Goal: Task Accomplishment & Management: Manage account settings

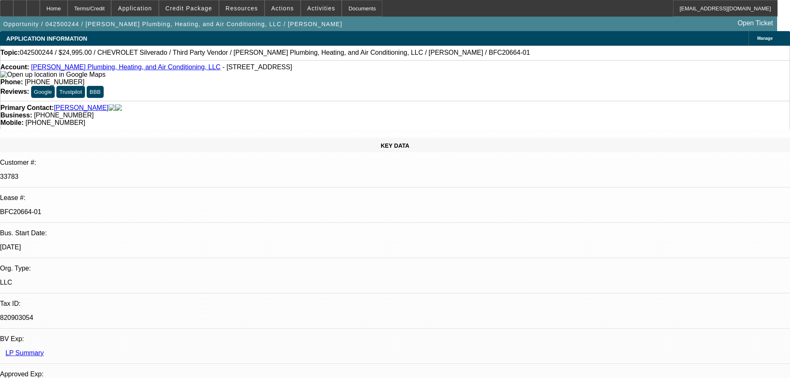
select select "0"
select select "3"
select select "0"
select select "6"
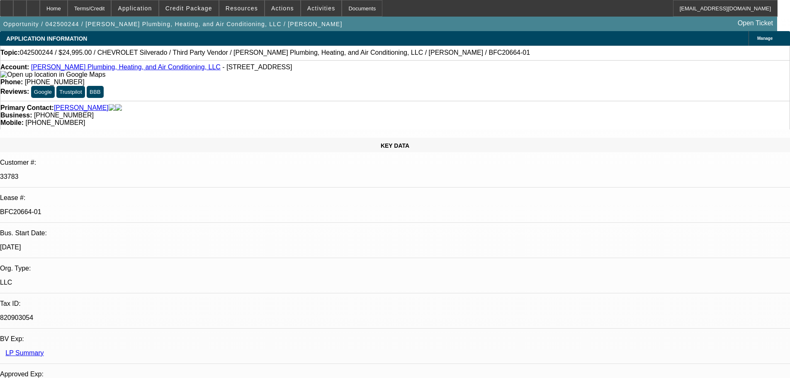
select select "0"
select select "3"
select select "0"
select select "6"
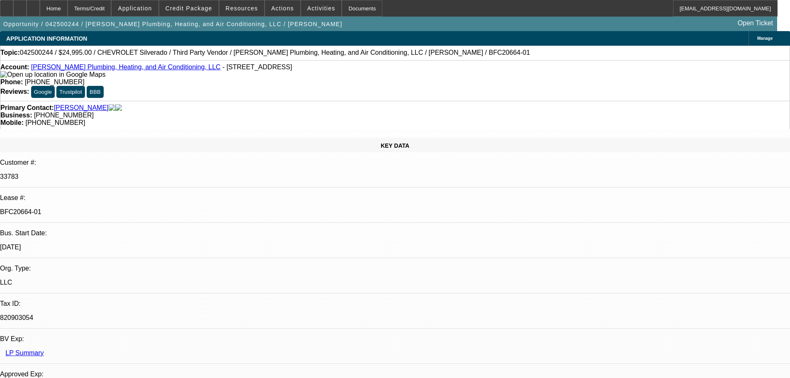
select select "0"
select select "2"
select select "0"
select select "6"
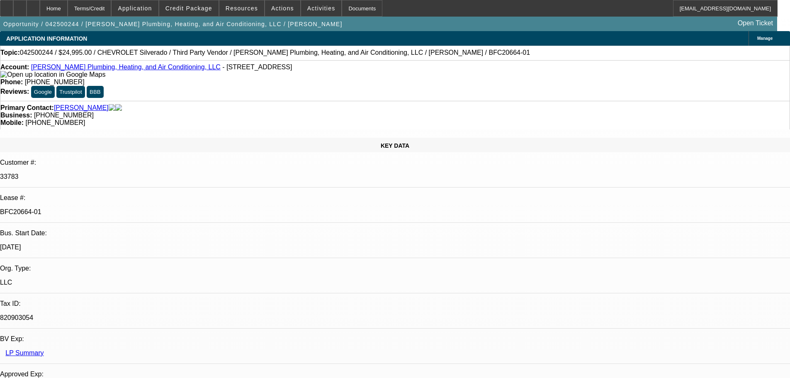
select select "0"
select select "3"
select select "0"
select select "6"
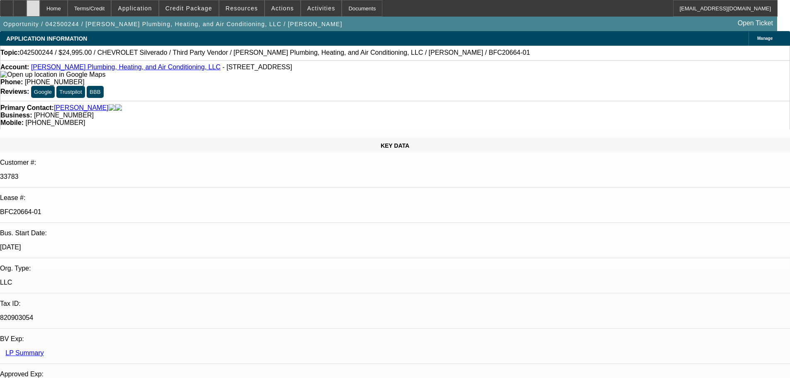
click at [40, 8] on div at bounding box center [33, 8] width 13 height 17
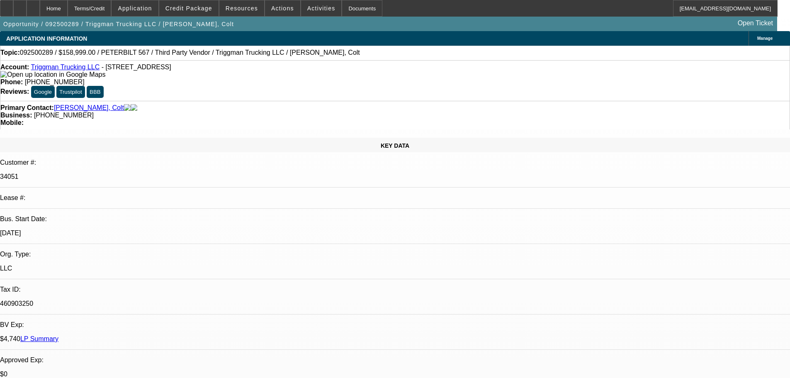
select select "0"
select select "2"
select select "0.1"
select select "4"
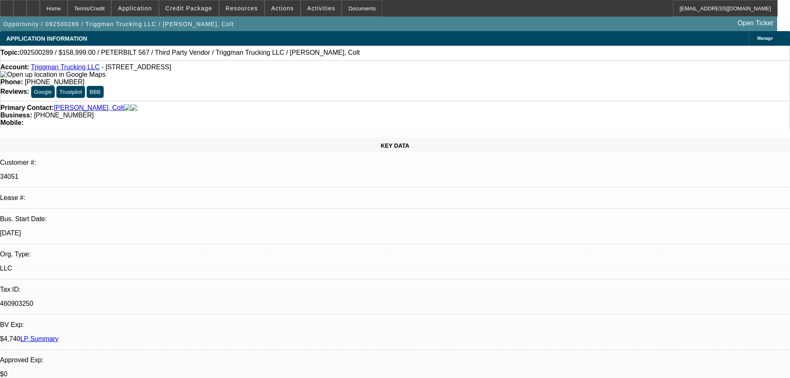
select select "0"
select select "2"
select select "0.1"
select select "4"
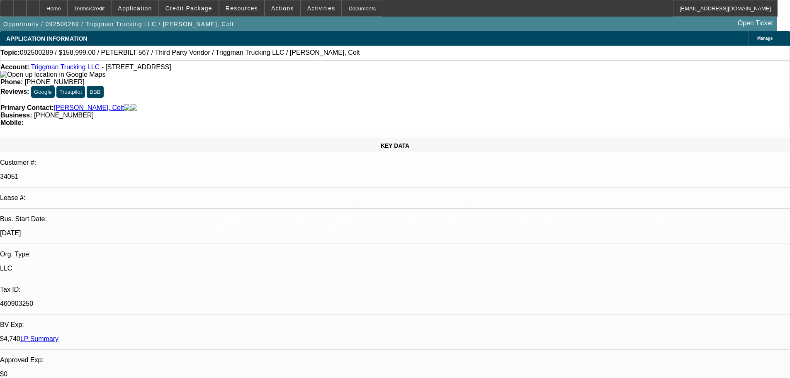
scroll to position [1203, 0]
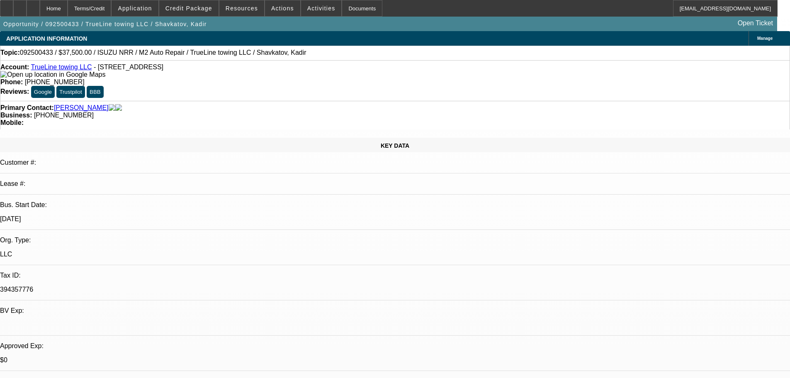
select select "0"
select select "2"
select select "0.1"
select select "4"
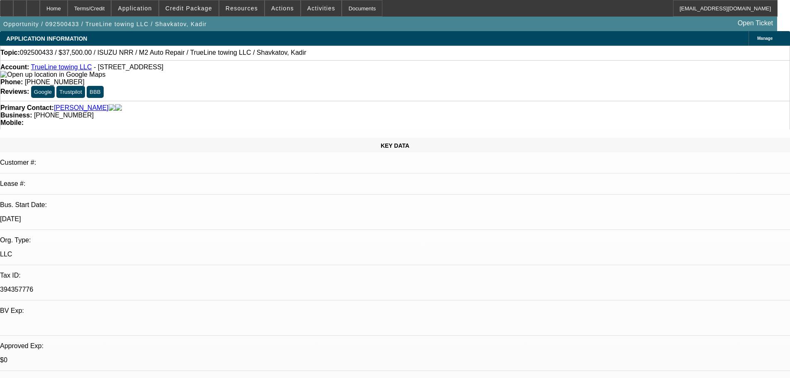
select select "0"
select select "2"
select select "0.1"
select select "4"
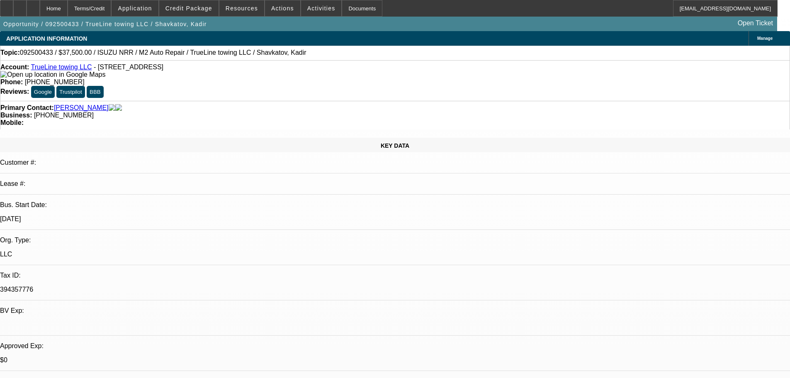
select select "0"
select select "2"
select select "0.1"
select select "4"
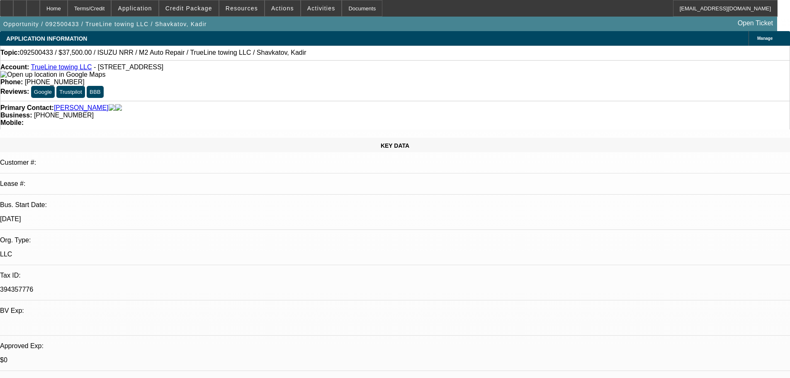
select select "0"
select select "2"
select select "0.1"
select select "4"
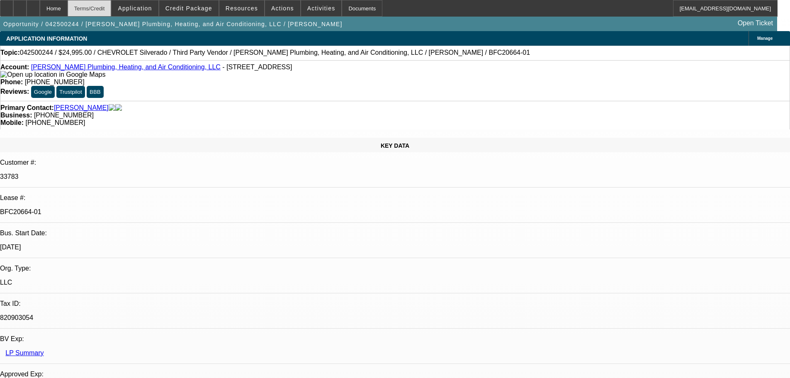
select select "0"
select select "3"
select select "0"
select select "6"
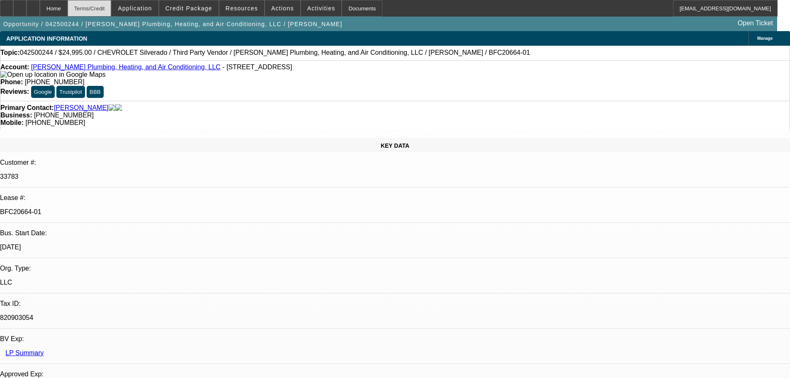
select select "0"
select select "3"
select select "0"
select select "6"
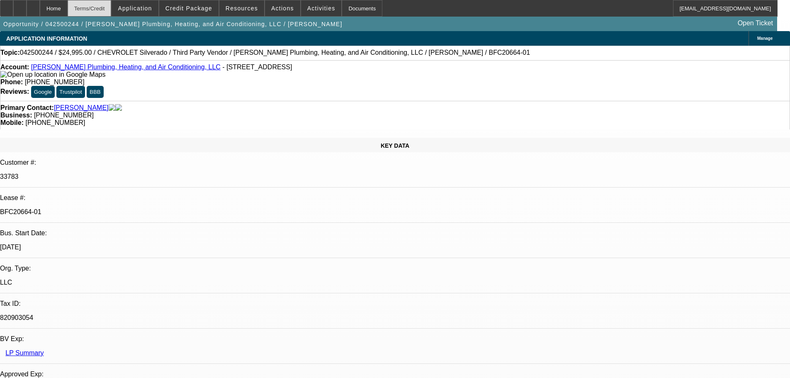
select select "0"
select select "2"
select select "0"
select select "6"
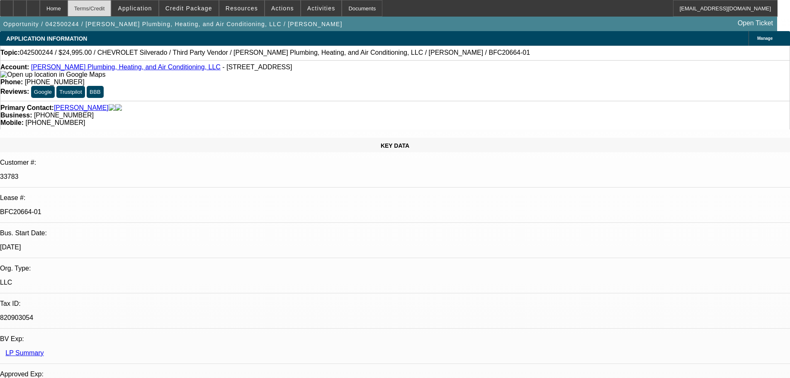
select select "0"
select select "3"
select select "0"
select select "6"
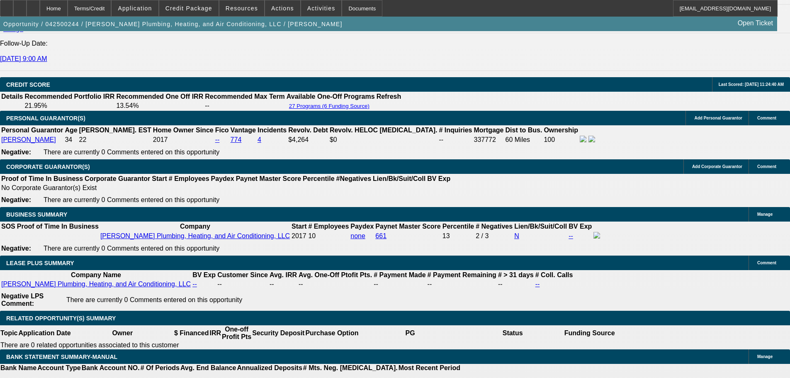
scroll to position [1245, 0]
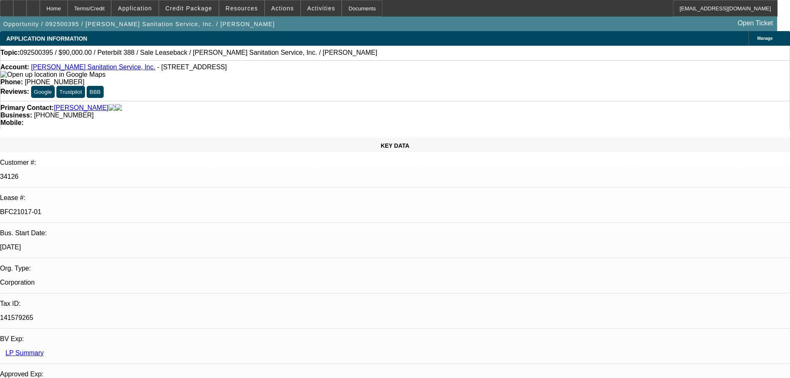
select select "0"
select select "2"
select select "0"
select select "6"
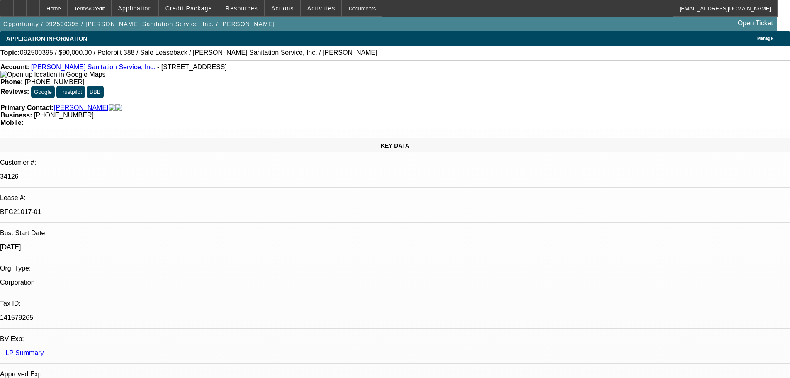
select select "0"
select select "2"
select select "0"
select select "6"
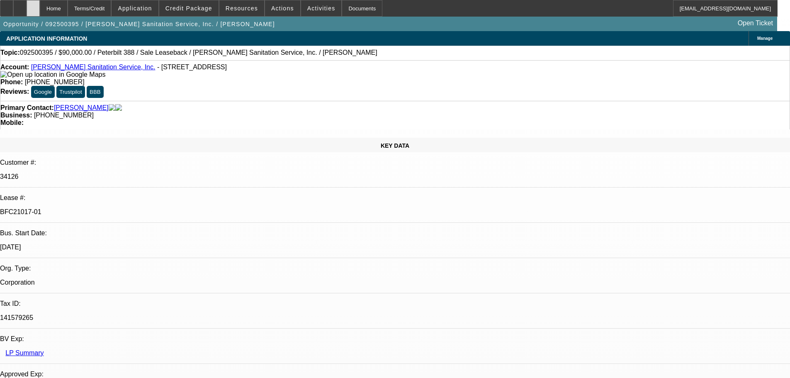
scroll to position [124, 0]
click at [40, 14] on div at bounding box center [33, 8] width 13 height 17
select select "0"
select select "2"
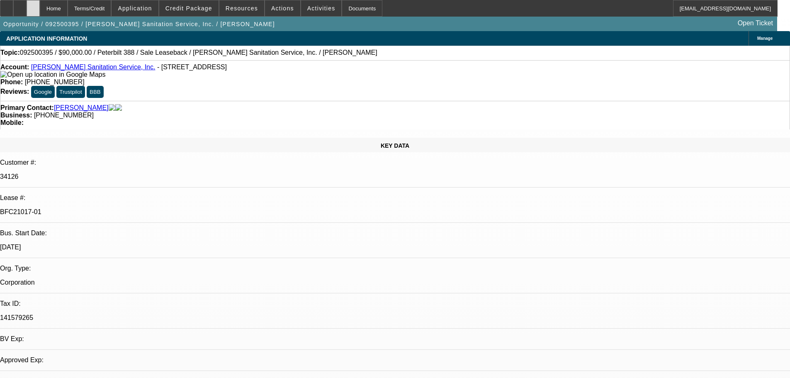
select select "0"
select select "6"
select select "0"
select select "2"
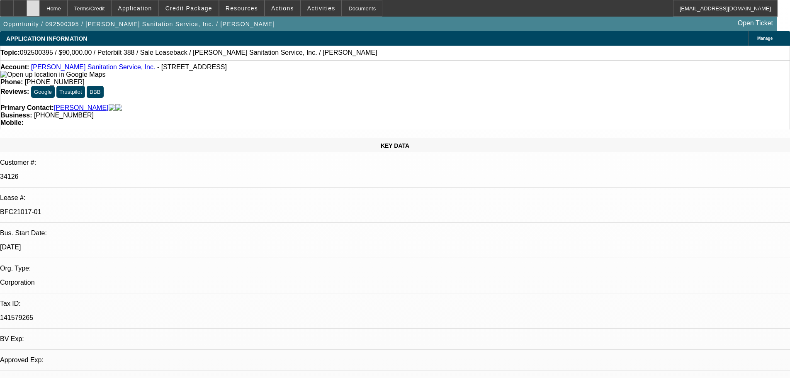
select select "0"
select select "6"
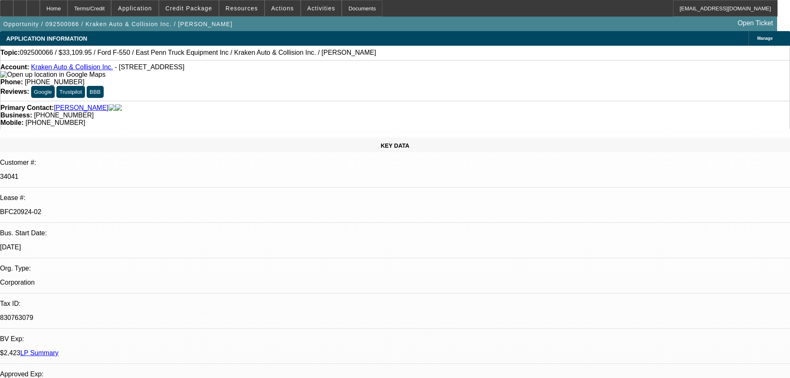
select select "0"
select select "0.1"
select select "4"
select select "0"
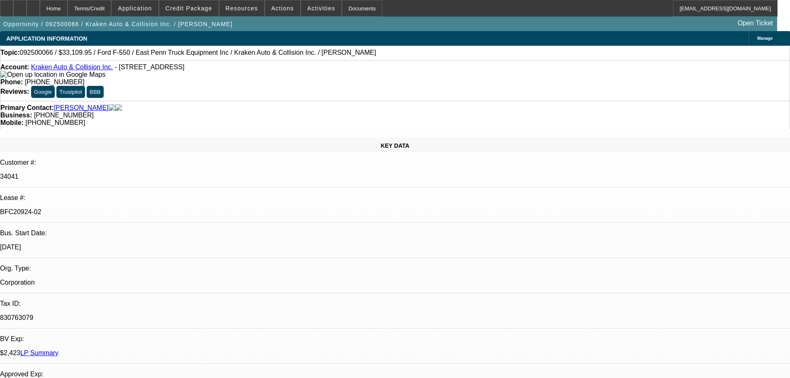
select select "0"
select select "0.1"
select select "4"
select select "0"
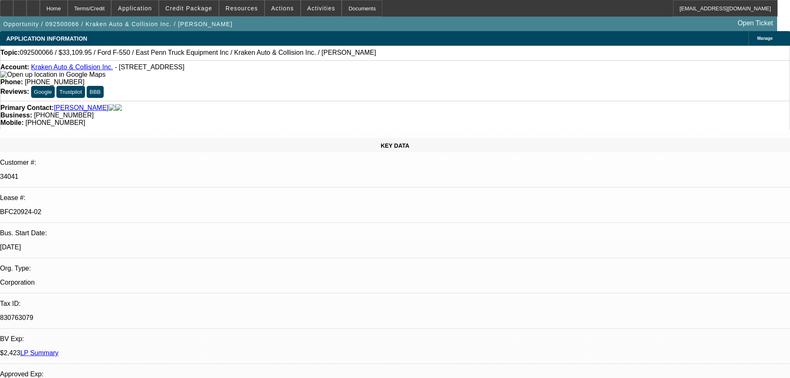
select select "0.1"
select select "4"
select select "0"
select select "0.1"
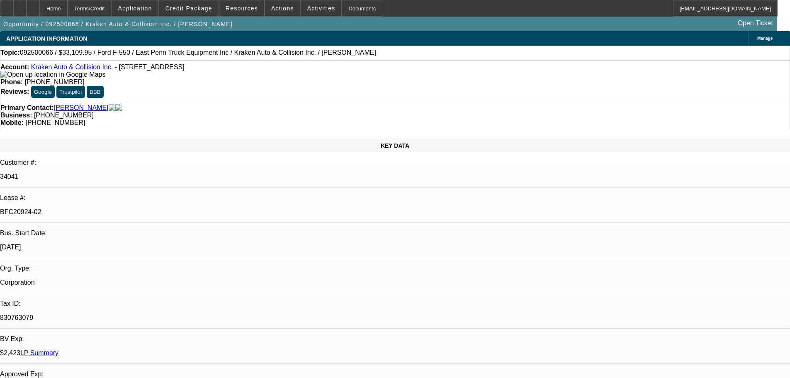
select select "4"
click at [40, 8] on div at bounding box center [33, 8] width 13 height 17
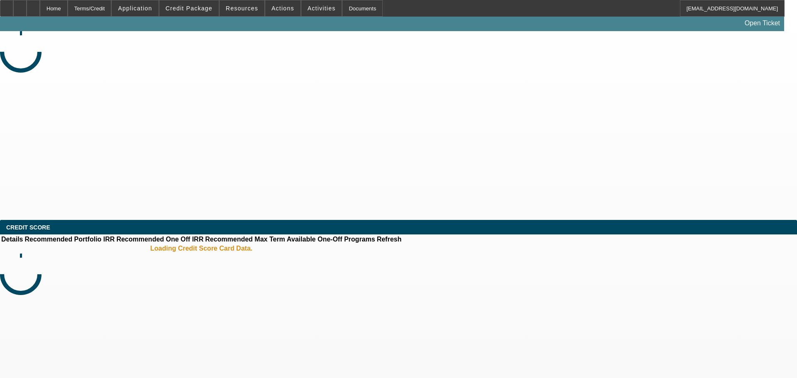
select select "0"
select select "0.1"
select select "4"
select select "0"
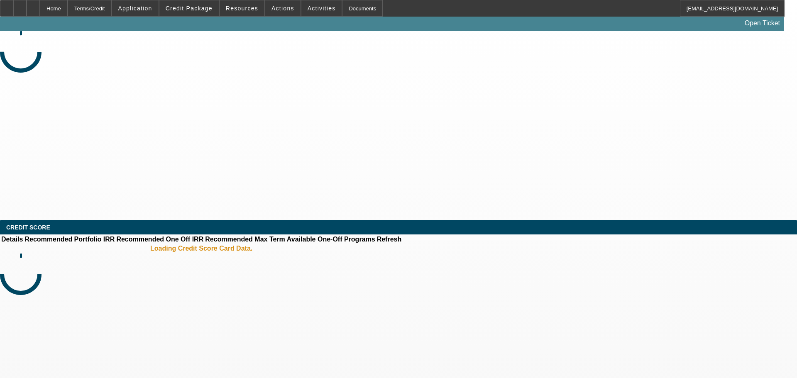
select select "0"
select select "0.1"
select select "4"
select select "0"
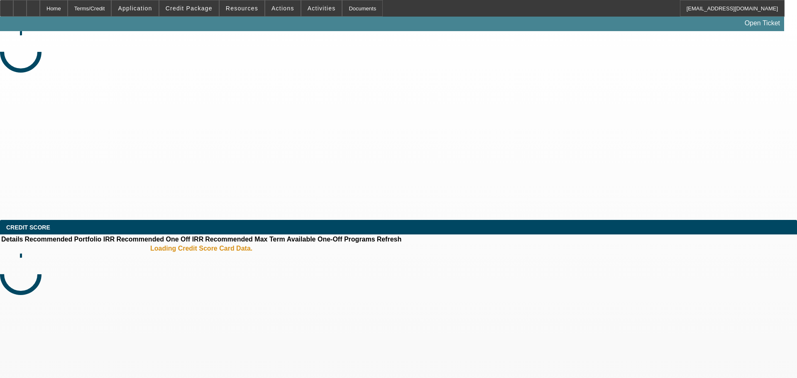
select select "0.1"
select select "4"
select select "0"
select select "0.1"
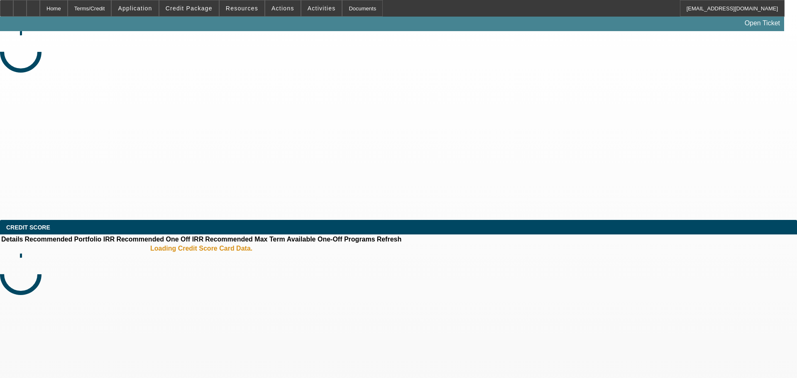
select select "4"
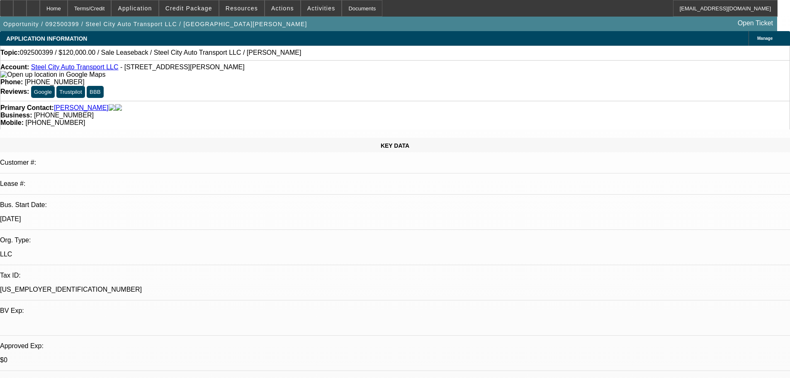
select select "0"
select select "2"
select select "0.1"
select select "4"
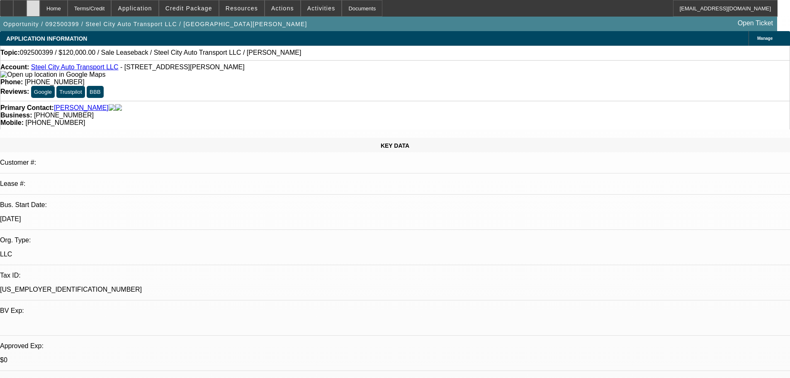
click at [33, 5] on icon at bounding box center [33, 5] width 0 height 0
select select "0"
select select "2"
select select "0.1"
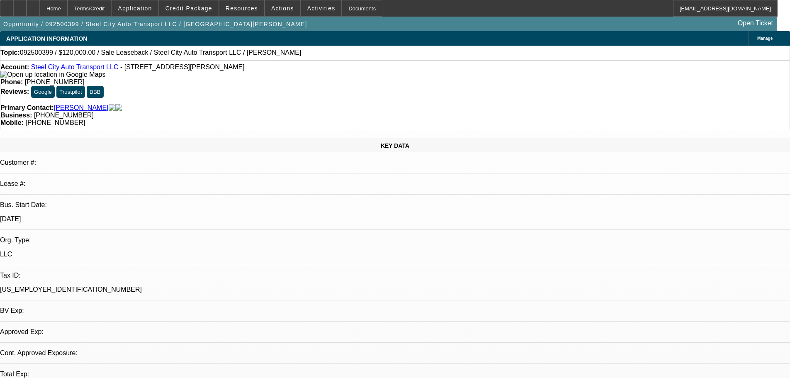
select select "4"
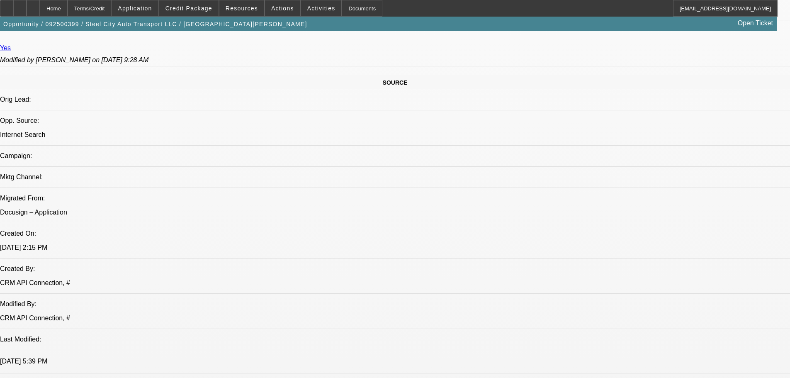
scroll to position [456, 0]
drag, startPoint x: 54, startPoint y: 9, endPoint x: 366, endPoint y: 128, distance: 334.2
click at [33, 5] on icon at bounding box center [33, 5] width 0 height 0
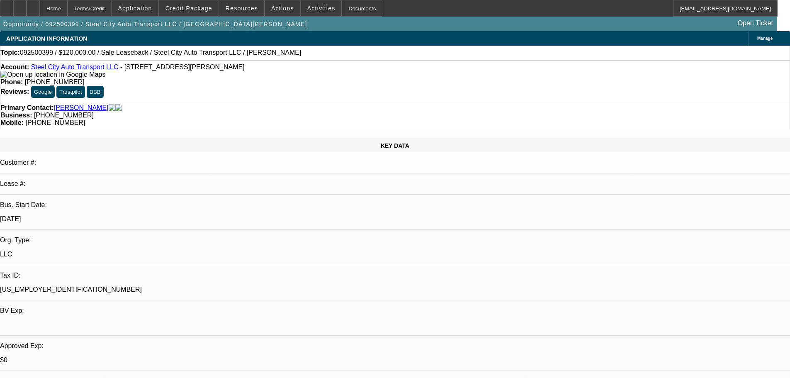
select select "0"
select select "2"
select select "0.1"
select select "4"
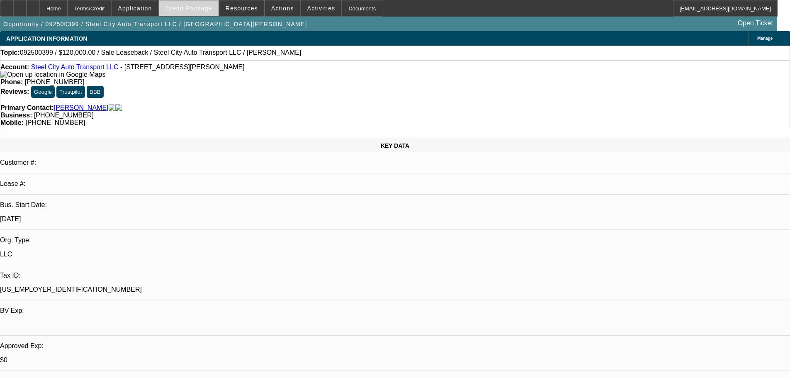
click at [206, 9] on span "Credit Package" at bounding box center [189, 8] width 47 height 7
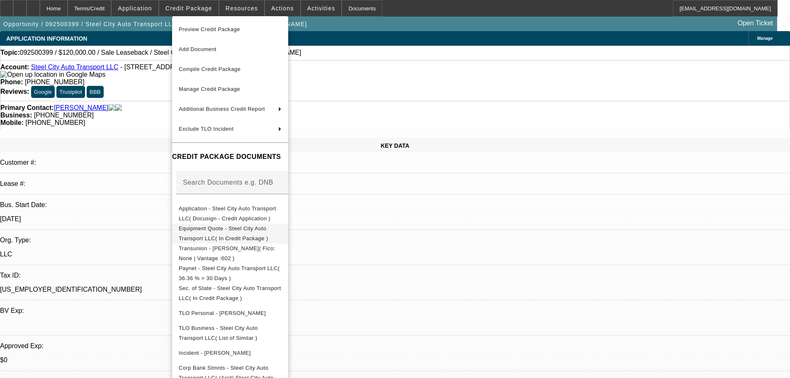
click at [268, 229] on span "Equipment Quote - Steel City Auto Transport LLC( In Credit Package )" at bounding box center [224, 233] width 90 height 16
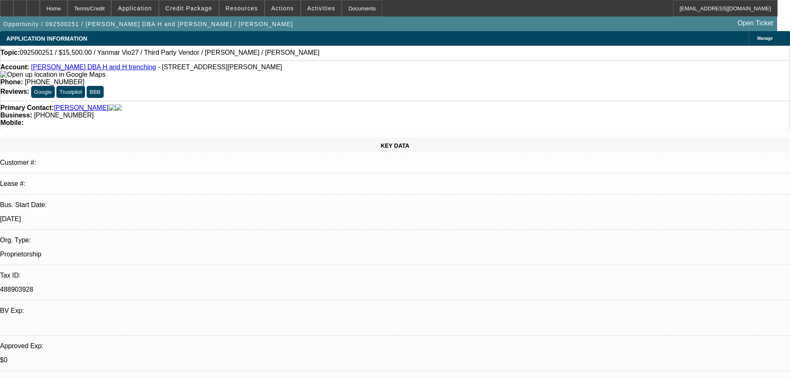
select select "0"
select select "6"
select select "0"
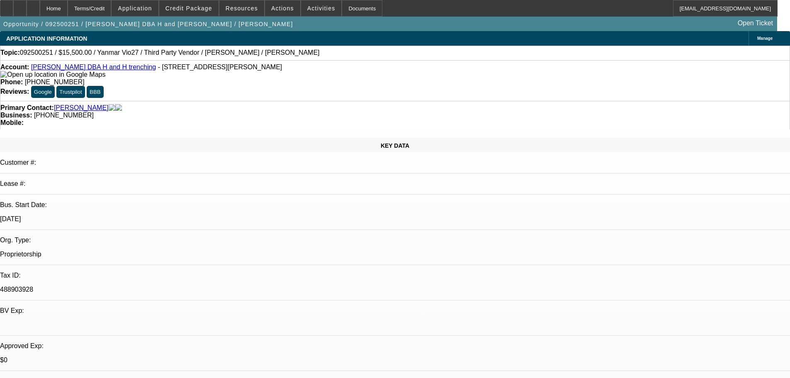
select select "0"
select select "0.1"
select select "4"
select select "0"
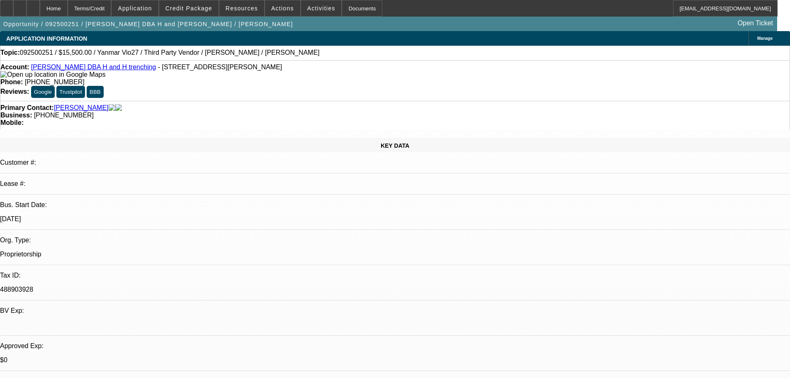
select select "0.1"
select select "4"
select select "0"
select select "0.1"
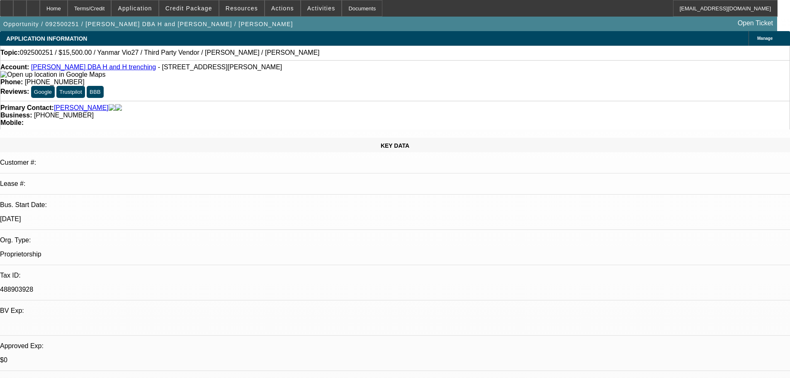
select select "4"
click at [185, 3] on span at bounding box center [188, 8] width 59 height 20
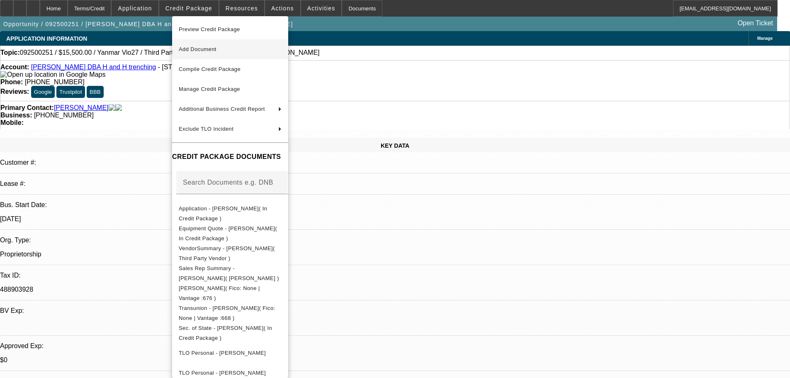
click at [217, 51] on span "Add Document" at bounding box center [198, 49] width 38 height 6
